Goal: Information Seeking & Learning: Learn about a topic

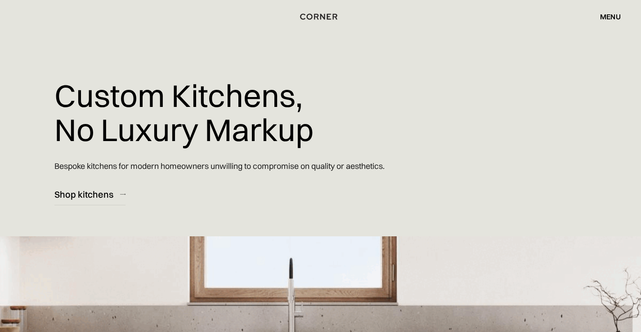
click at [609, 20] on div "menu" at bounding box center [610, 16] width 21 height 7
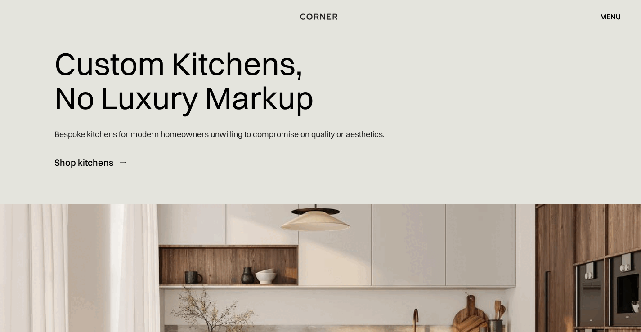
scroll to position [45, 0]
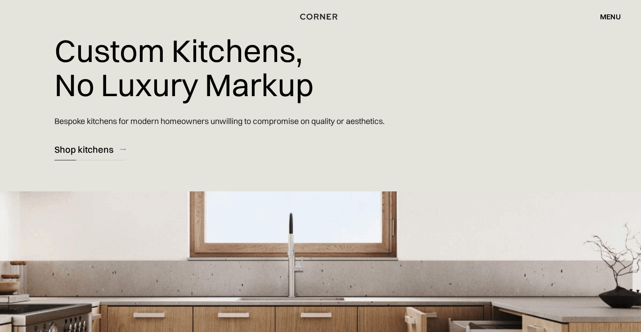
click at [107, 149] on div "Shop kitchens" at bounding box center [83, 149] width 59 height 12
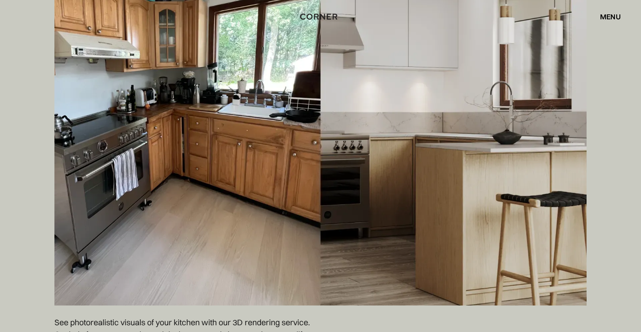
scroll to position [2967, 0]
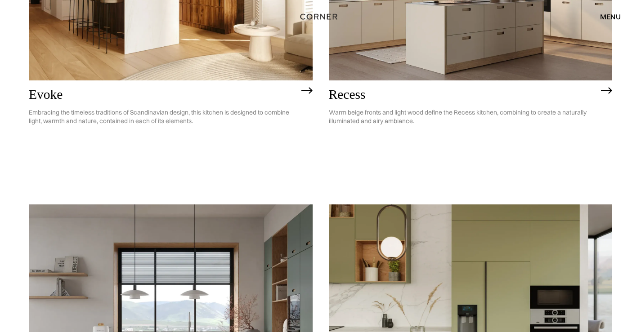
scroll to position [1169, 0]
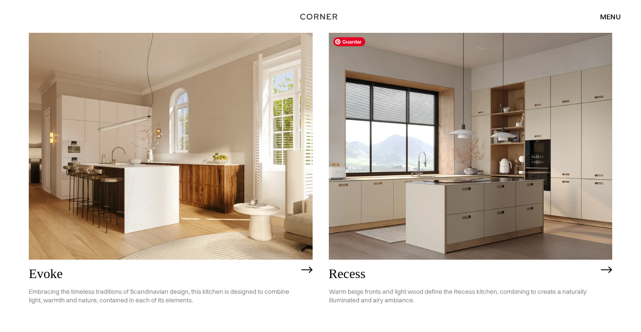
click at [436, 163] on img at bounding box center [471, 146] width 284 height 227
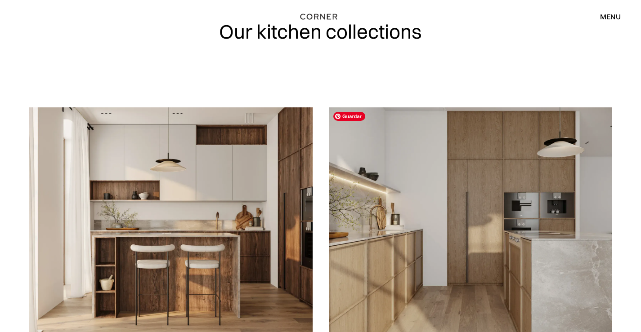
scroll to position [0, 0]
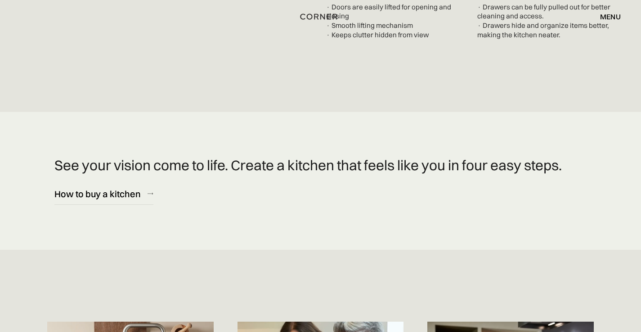
scroll to position [3776, 0]
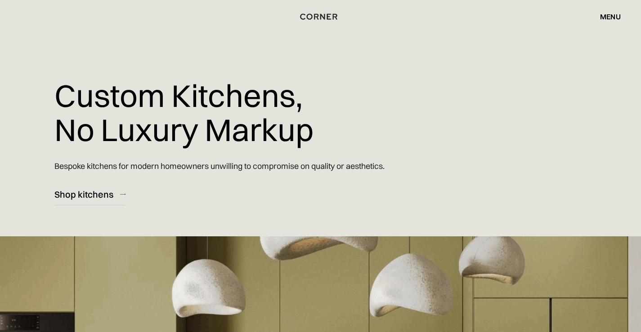
click at [601, 21] on div "menu close" at bounding box center [606, 16] width 30 height 15
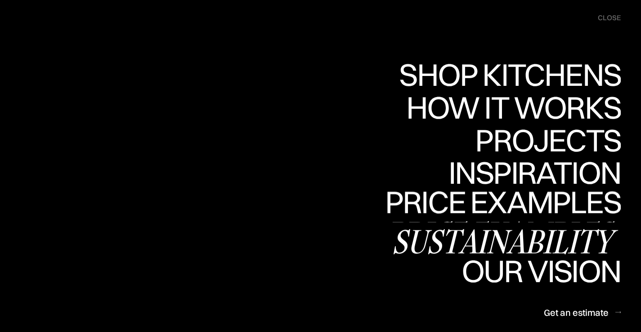
click at [569, 198] on link "Price examples Price examples" at bounding box center [503, 206] width 236 height 33
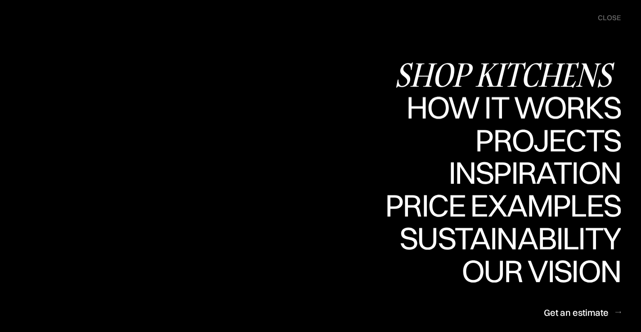
click at [434, 76] on div "Shop Kitchens" at bounding box center [507, 74] width 226 height 31
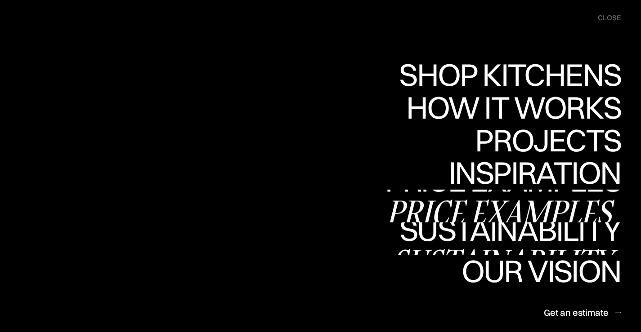
click at [460, 201] on div "Price examples" at bounding box center [503, 211] width 236 height 31
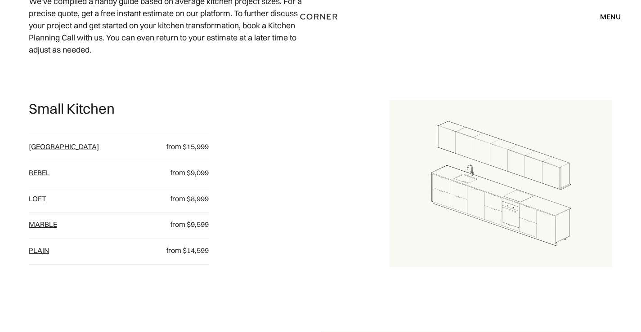
scroll to position [450, 0]
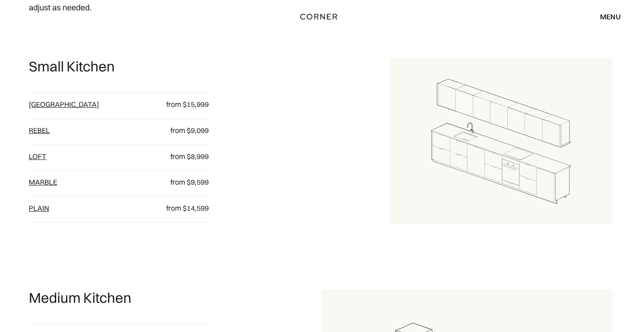
click at [45, 129] on link "Rebel" at bounding box center [39, 130] width 21 height 9
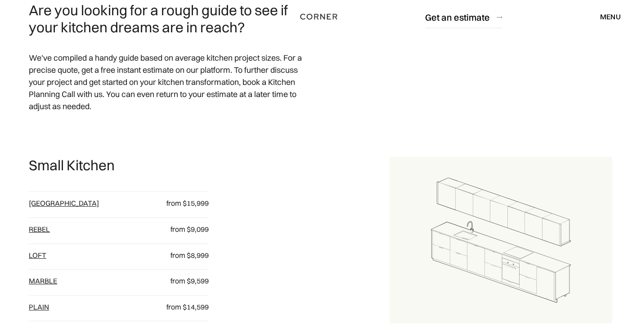
scroll to position [270, 0]
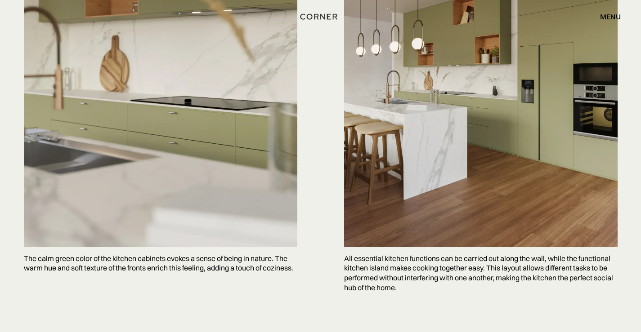
scroll to position [2787, 0]
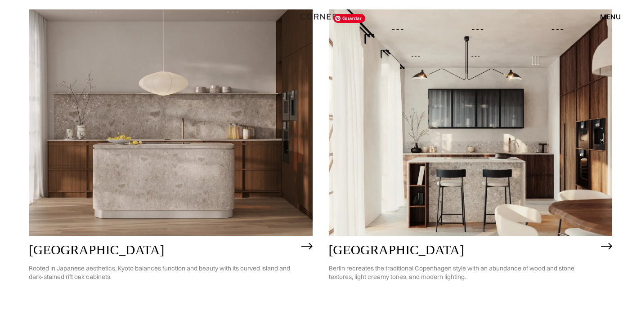
scroll to position [494, 0]
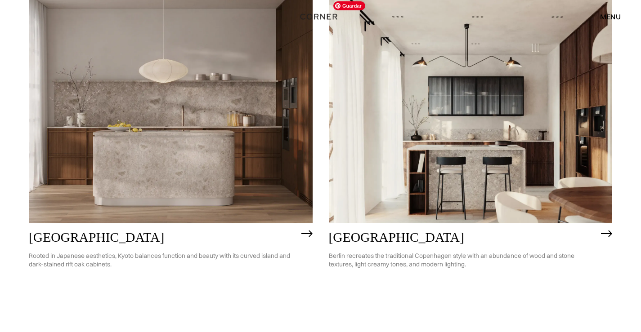
click at [438, 111] on img at bounding box center [471, 110] width 284 height 227
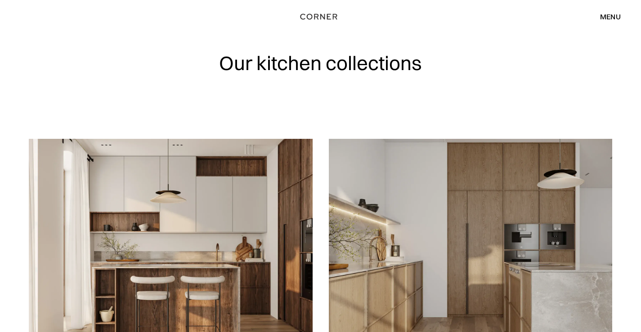
scroll to position [0, 0]
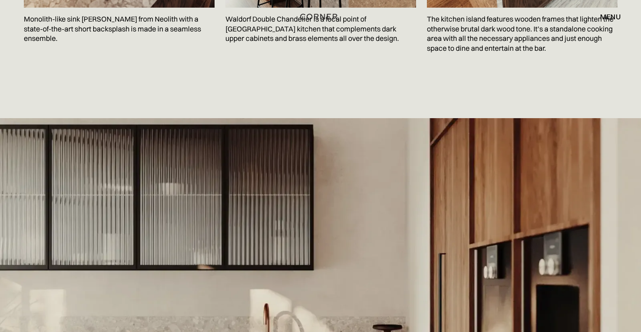
scroll to position [1798, 0]
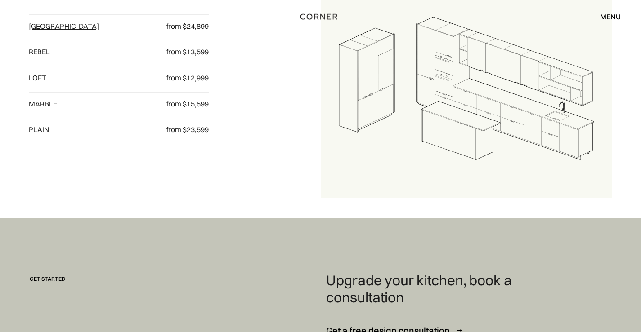
scroll to position [880, 0]
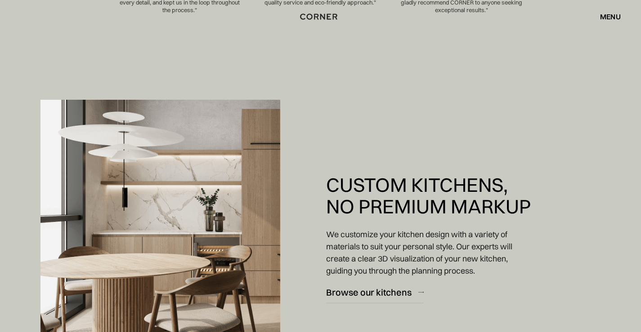
scroll to position [584, 0]
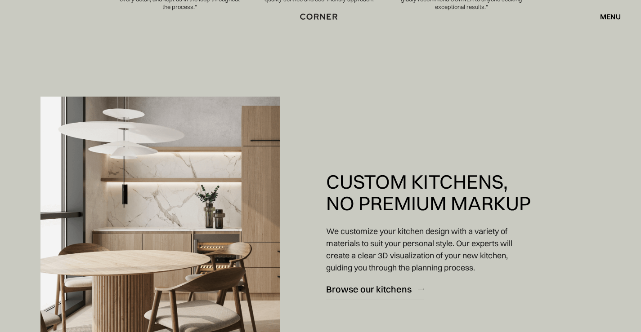
click at [609, 18] on div "menu" at bounding box center [610, 16] width 21 height 7
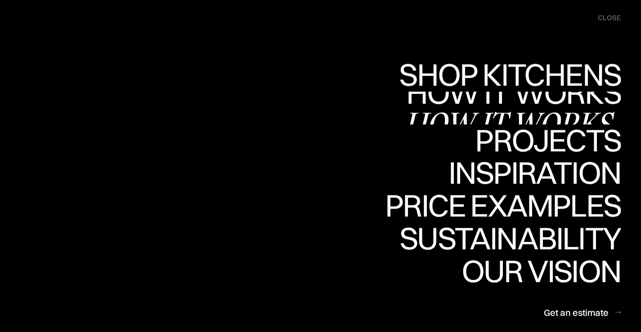
click at [581, 121] on div "How it works" at bounding box center [512, 123] width 217 height 31
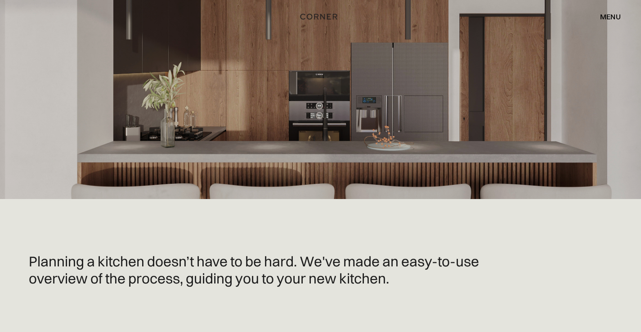
click at [604, 14] on div "menu" at bounding box center [610, 16] width 21 height 7
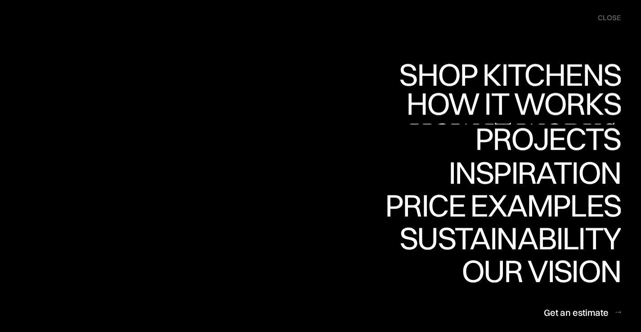
click at [579, 130] on div "Projects" at bounding box center [548, 138] width 146 height 31
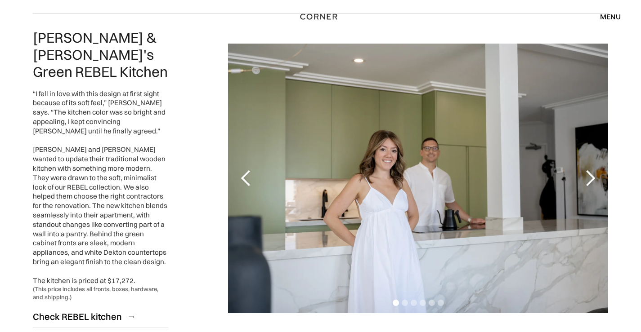
scroll to position [1708, 0]
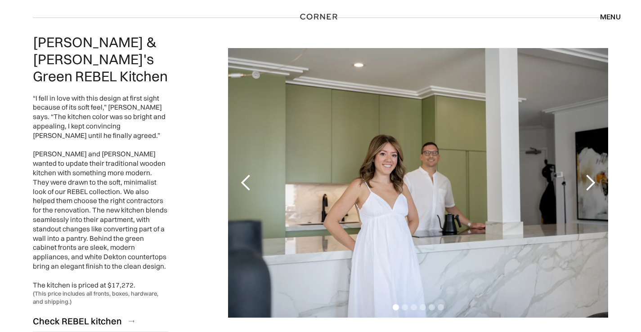
click at [589, 175] on div "next slide" at bounding box center [590, 183] width 18 height 18
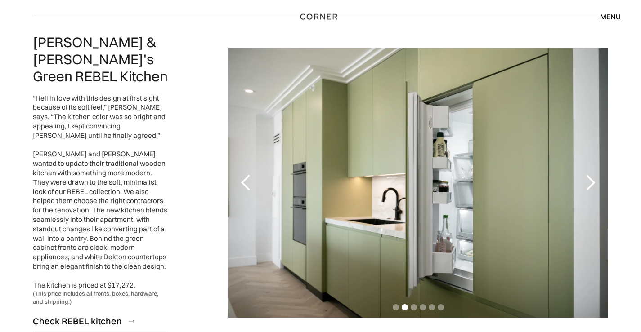
click at [589, 175] on div "next slide" at bounding box center [590, 183] width 18 height 18
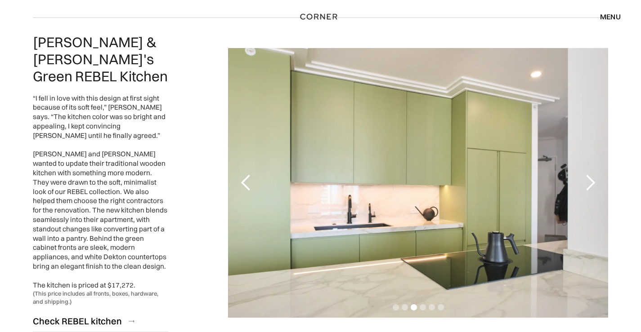
click at [589, 175] on div "next slide" at bounding box center [590, 183] width 18 height 18
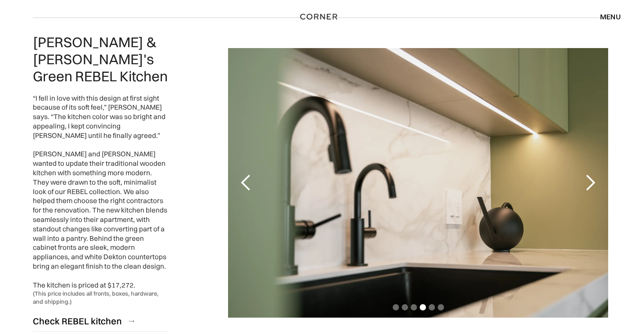
click at [589, 175] on div "next slide" at bounding box center [590, 183] width 18 height 18
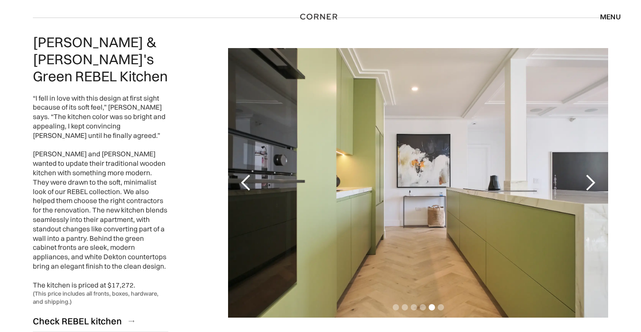
click at [589, 175] on div "next slide" at bounding box center [590, 183] width 18 height 18
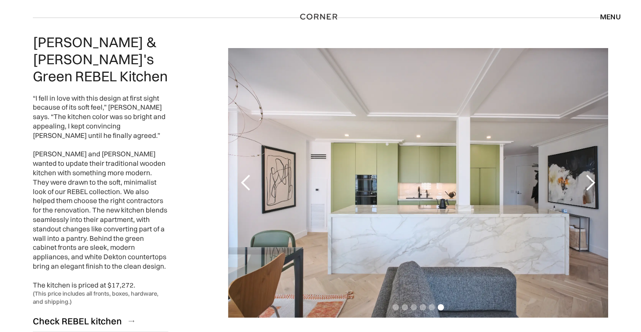
click at [589, 175] on div "next slide" at bounding box center [590, 183] width 18 height 18
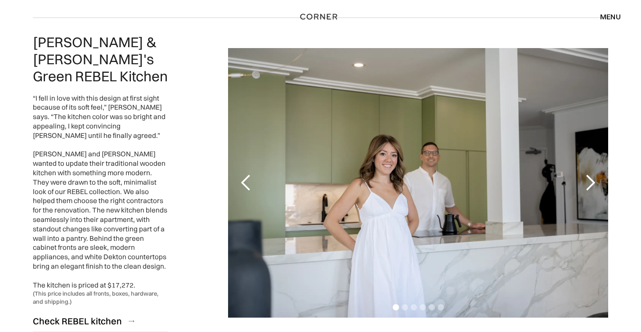
click at [589, 175] on div "next slide" at bounding box center [590, 183] width 18 height 18
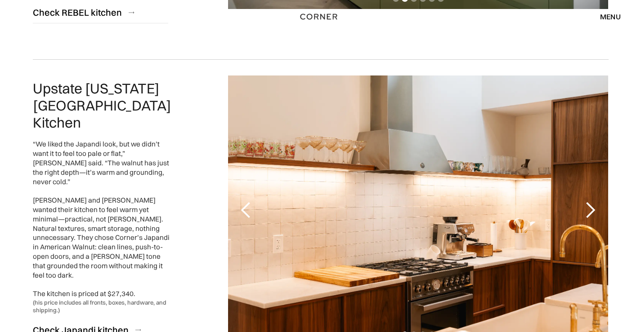
scroll to position [2068, 0]
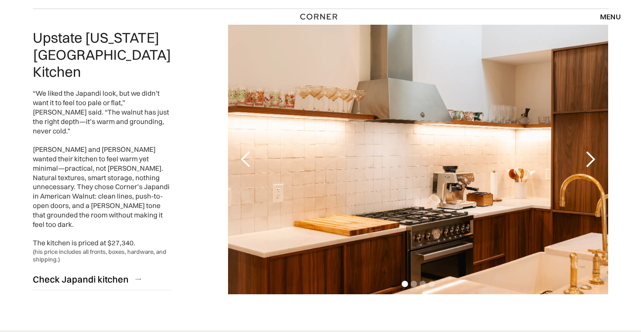
click at [586, 151] on div "next slide" at bounding box center [590, 160] width 18 height 18
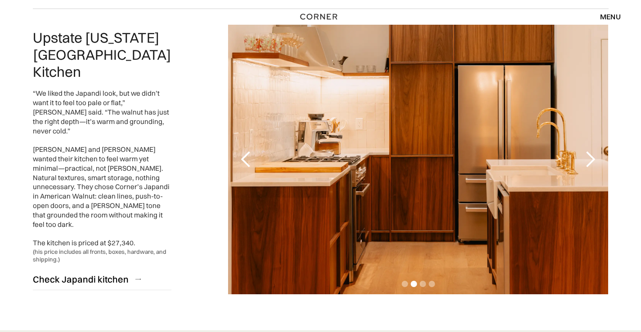
click at [586, 151] on div "next slide" at bounding box center [590, 160] width 18 height 18
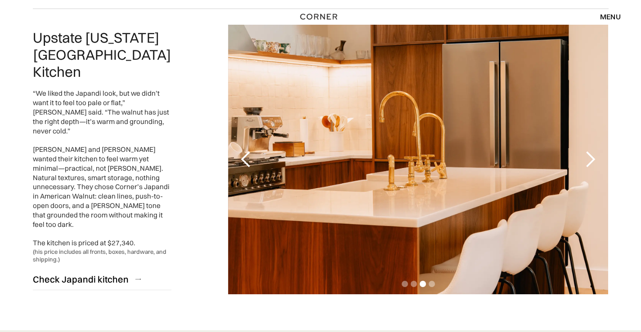
click at [586, 151] on div "next slide" at bounding box center [590, 160] width 18 height 18
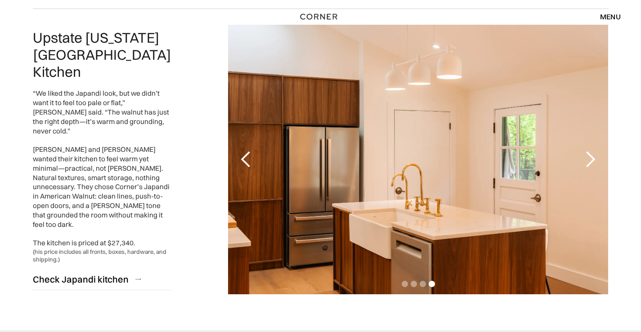
click at [586, 151] on div "next slide" at bounding box center [590, 160] width 18 height 18
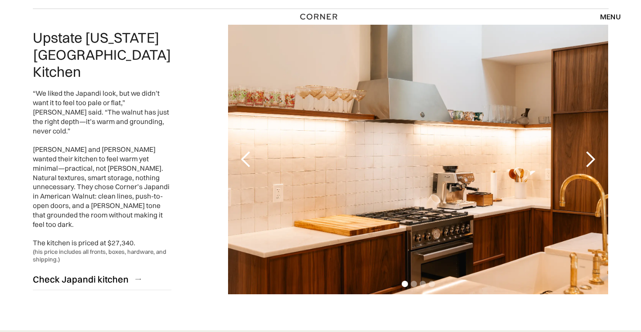
click at [586, 151] on div "next slide" at bounding box center [590, 160] width 18 height 18
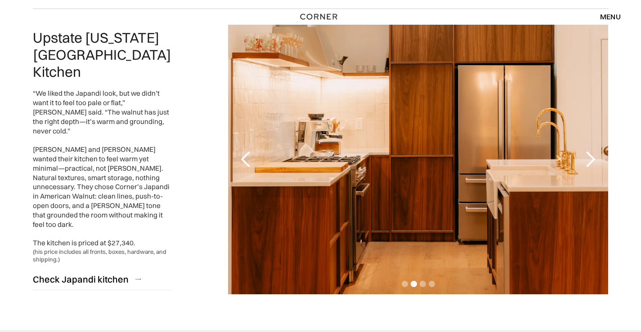
click at [586, 151] on div "next slide" at bounding box center [590, 160] width 18 height 18
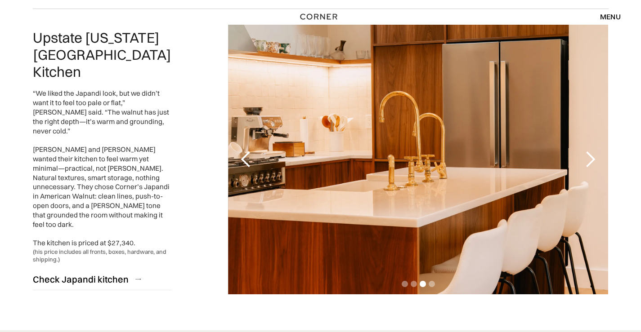
click at [586, 151] on div "next slide" at bounding box center [590, 160] width 18 height 18
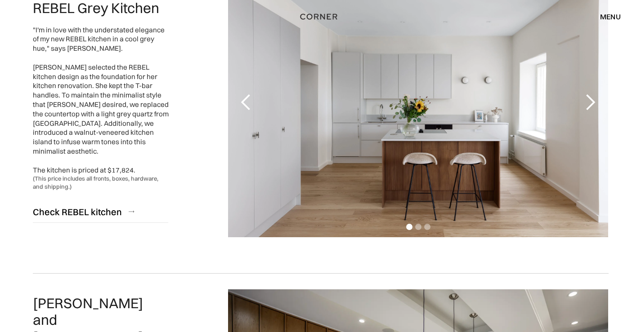
scroll to position [135, 0]
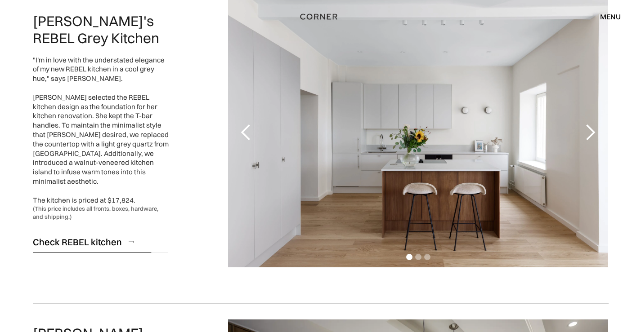
click at [125, 233] on link "Check REBEL kitchen" at bounding box center [101, 242] width 136 height 22
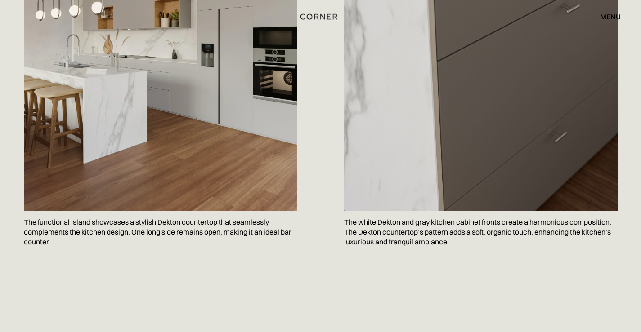
scroll to position [1483, 0]
